Goal: Task Accomplishment & Management: Manage account settings

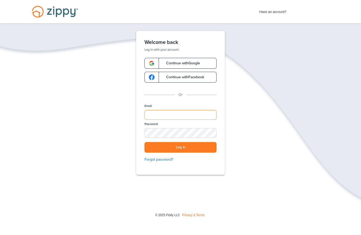
click at [151, 117] on input "Email" at bounding box center [180, 115] width 72 height 10
type input "**********"
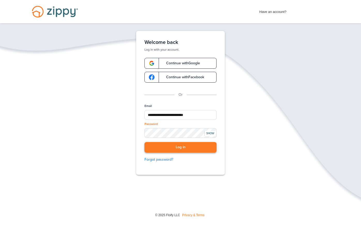
click at [181, 148] on button "Log in" at bounding box center [180, 147] width 72 height 11
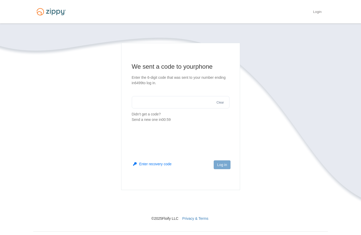
click at [180, 106] on input "text" at bounding box center [181, 102] width 98 height 12
type input "******"
click at [224, 169] on footer "Log in" at bounding box center [180, 173] width 118 height 34
click at [224, 166] on button "Log in" at bounding box center [221, 164] width 17 height 9
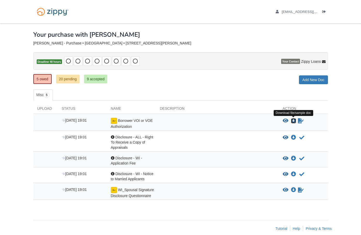
click at [291, 120] on icon "Download Borrower VOI or VOE Authorization" at bounding box center [293, 120] width 5 height 5
click at [301, 120] on icon "Sign Form" at bounding box center [301, 120] width 6 height 5
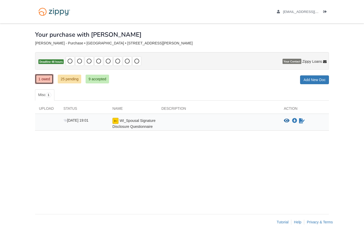
click at [47, 77] on link "1 owed" at bounding box center [44, 79] width 18 height 10
click at [294, 121] on icon "Download WI_Spousal Signature Disclosure Questionnaire" at bounding box center [294, 120] width 5 height 5
click at [185, 148] on div "× × × Pending Add Document Notice document will be included in the email sent t…" at bounding box center [182, 115] width 294 height 185
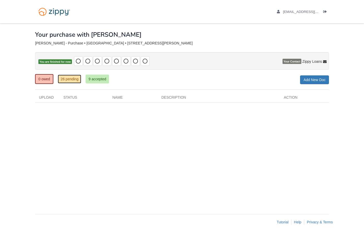
click at [70, 79] on link "26 pending" at bounding box center [69, 79] width 23 height 9
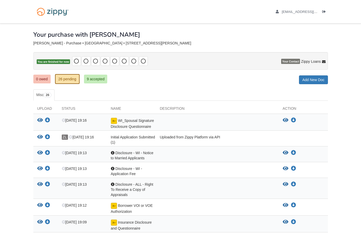
click at [188, 20] on div "jensbeautifulmuse@gmail.com Logout" at bounding box center [180, 11] width 302 height 23
